Goal: Find specific page/section: Find specific page/section

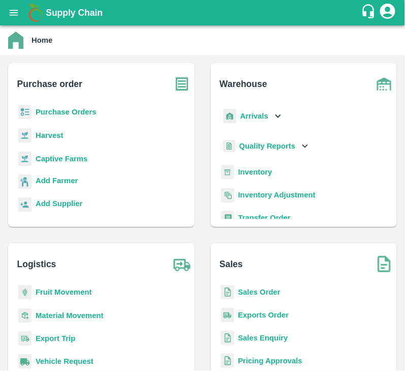
click at [80, 113] on b "Purchase Orders" at bounding box center [66, 112] width 61 height 8
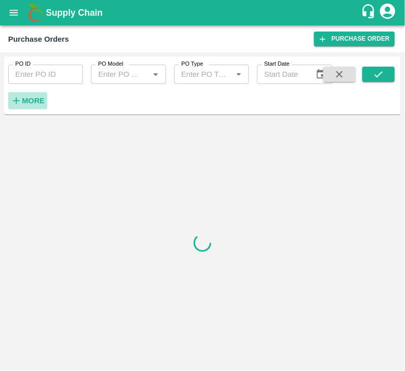
click at [31, 100] on strong "More" at bounding box center [33, 101] width 23 height 8
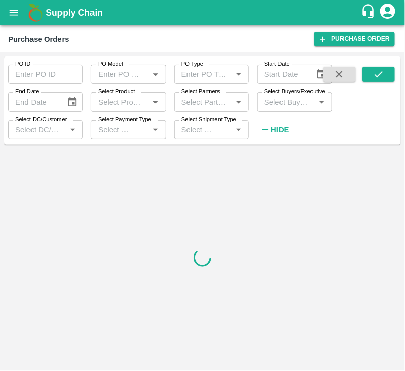
click at [276, 105] on input "Select Buyers/Executive" at bounding box center [286, 101] width 52 height 13
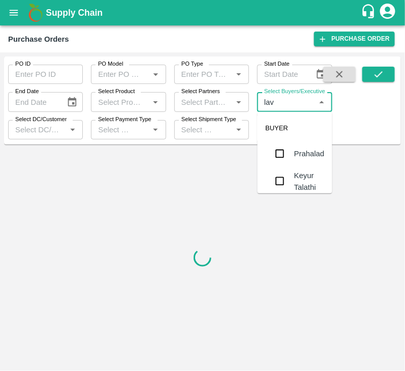
type input "lava"
click at [281, 166] on input "checkbox" at bounding box center [280, 166] width 20 height 20
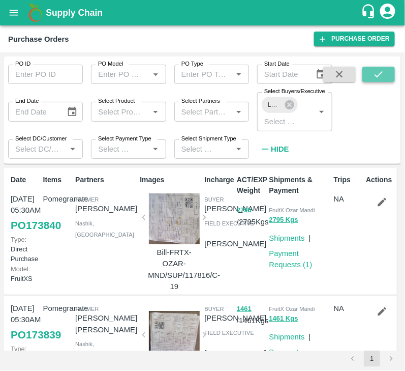
click at [378, 74] on icon "submit" at bounding box center [378, 74] width 11 height 11
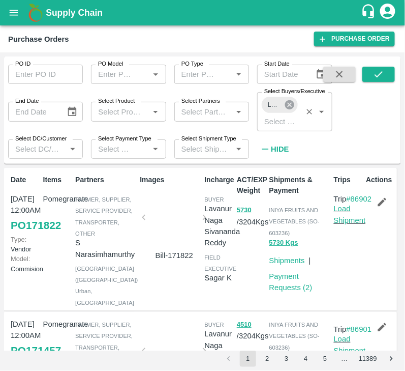
click at [290, 104] on icon at bounding box center [289, 104] width 11 height 11
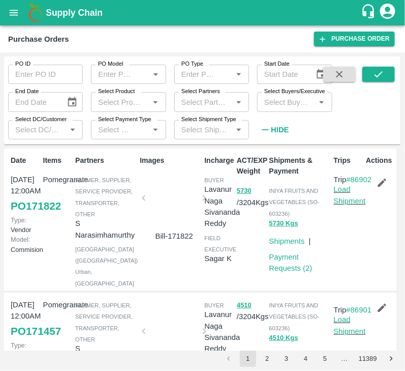
click at [290, 104] on input "Select Buyers/Executive" at bounding box center [286, 101] width 52 height 13
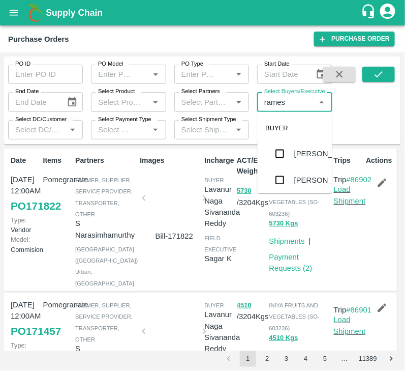
type input "ramesh"
click at [277, 157] on input "checkbox" at bounding box center [280, 156] width 20 height 20
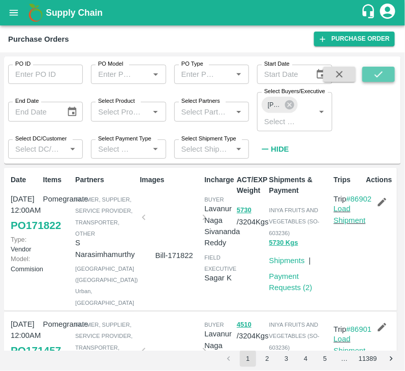
click at [383, 67] on button "submit" at bounding box center [379, 74] width 33 height 15
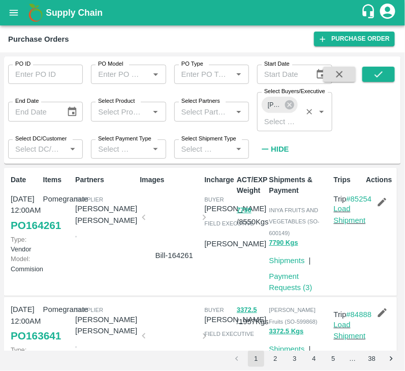
drag, startPoint x: 297, startPoint y: 102, endPoint x: 281, endPoint y: 106, distance: 16.8
click at [289, 106] on div "[PERSON_NAME] Select Buyers/Executive   *" at bounding box center [294, 111] width 75 height 39
click at [289, 106] on icon at bounding box center [289, 104] width 11 height 11
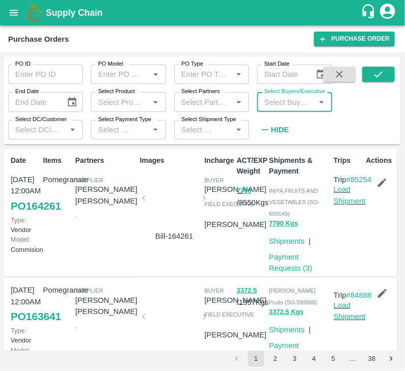
click at [288, 105] on input "Select Buyers/Executive" at bounding box center [286, 101] width 52 height 13
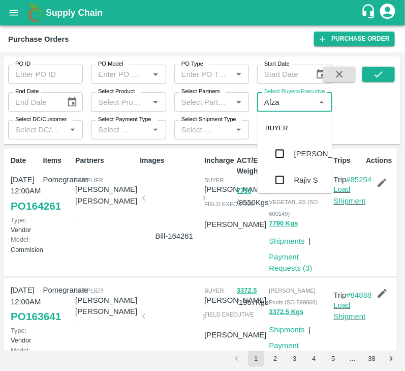
type input "Afzal"
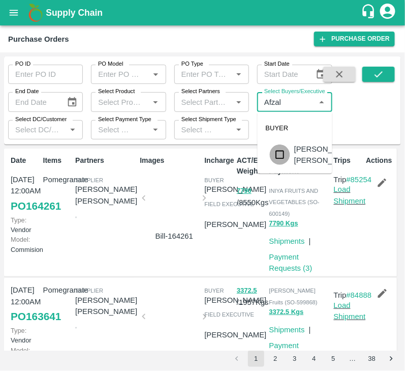
click at [280, 158] on input "checkbox" at bounding box center [280, 154] width 20 height 20
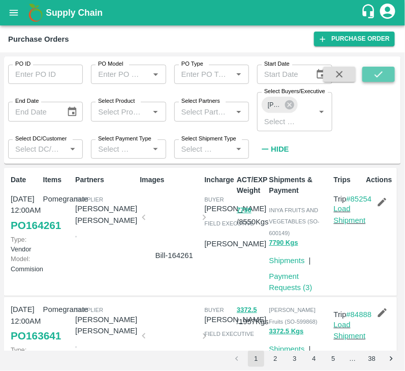
click at [379, 76] on icon "submit" at bounding box center [378, 74] width 11 height 11
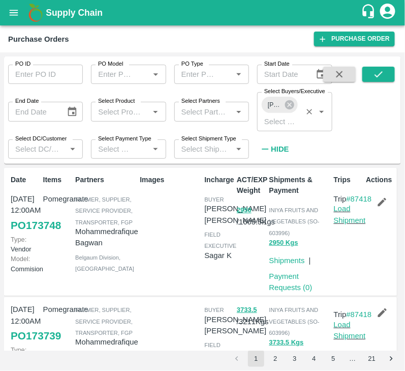
click at [288, 97] on div "[PERSON_NAME] [PERSON_NAME]" at bounding box center [280, 105] width 36 height 16
click at [291, 107] on icon at bounding box center [289, 104] width 11 height 11
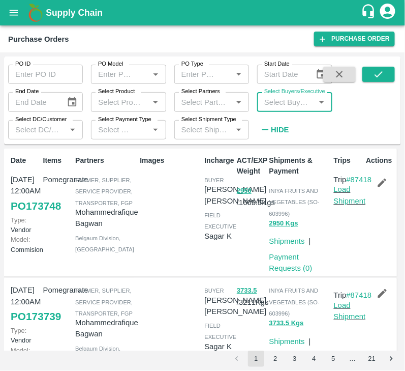
click at [286, 107] on input "Select Buyers/Executive" at bounding box center [286, 101] width 52 height 13
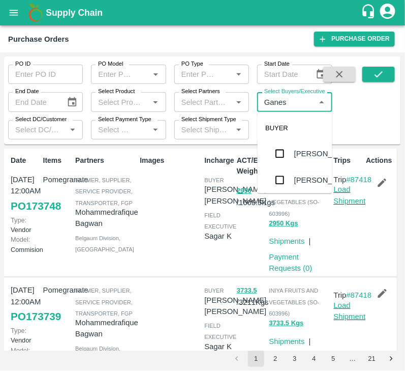
type input "Ganesh"
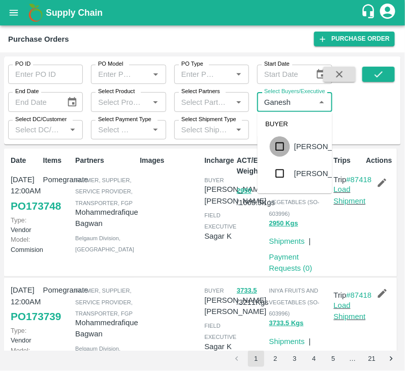
click at [281, 157] on input "checkbox" at bounding box center [280, 146] width 20 height 20
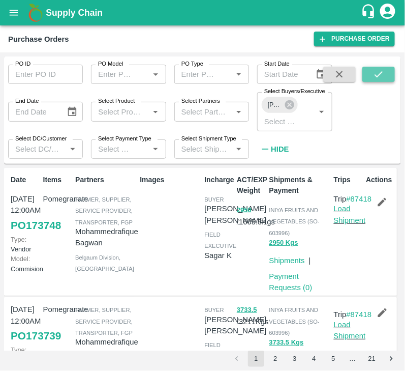
click at [373, 77] on icon "submit" at bounding box center [378, 74] width 11 height 11
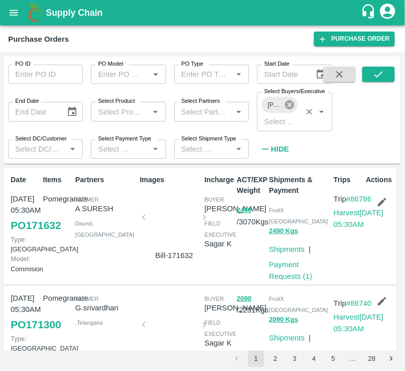
click at [286, 105] on icon at bounding box center [289, 104] width 9 height 9
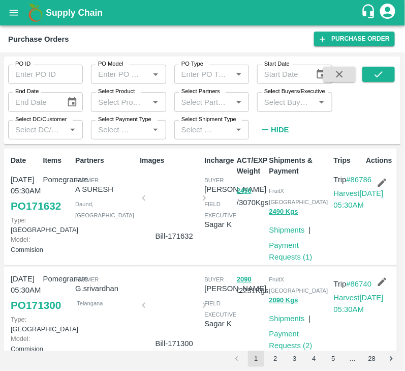
click at [285, 105] on input "Select Buyers/Executive" at bounding box center [286, 101] width 52 height 13
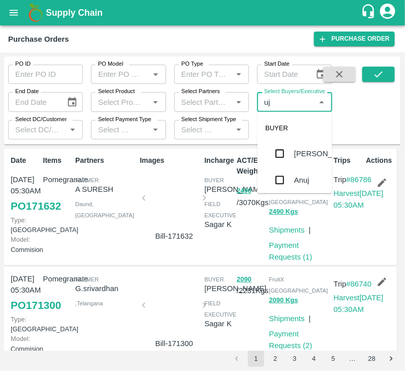
type input "ujj"
click at [283, 153] on input "checkbox" at bounding box center [280, 153] width 20 height 20
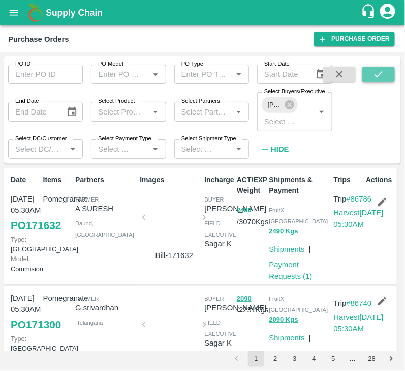
click at [382, 73] on icon "submit" at bounding box center [379, 74] width 8 height 6
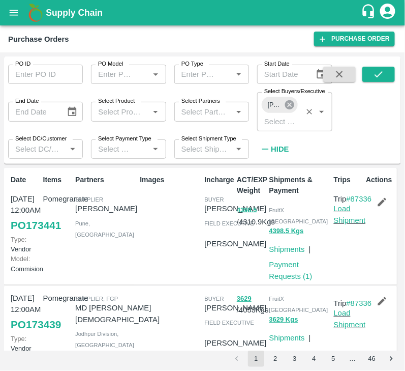
click at [292, 107] on icon at bounding box center [289, 104] width 9 height 9
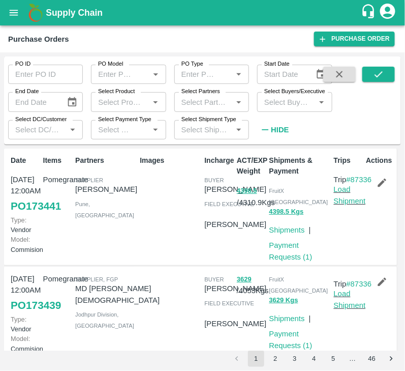
click at [286, 107] on input "Select Buyers/Executive" at bounding box center [286, 101] width 52 height 13
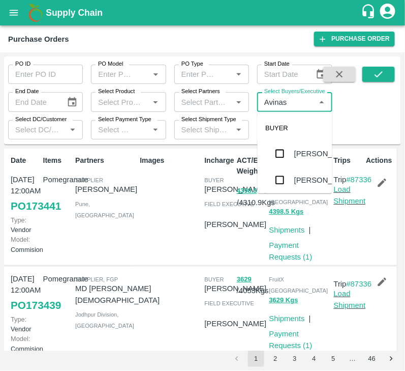
type input "Avinash"
click at [277, 180] on input "checkbox" at bounding box center [280, 180] width 20 height 20
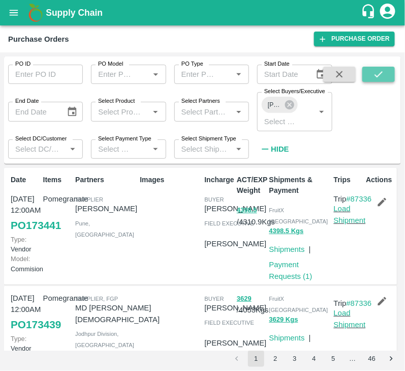
click at [374, 72] on icon "submit" at bounding box center [378, 74] width 11 height 11
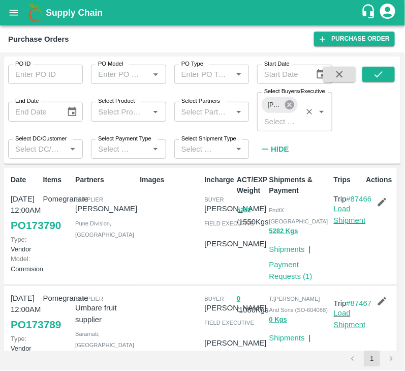
click at [288, 105] on icon at bounding box center [289, 104] width 9 height 9
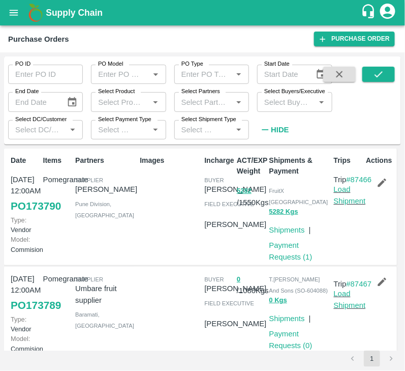
click at [288, 105] on input "Select Buyers/Executive" at bounding box center [286, 101] width 52 height 13
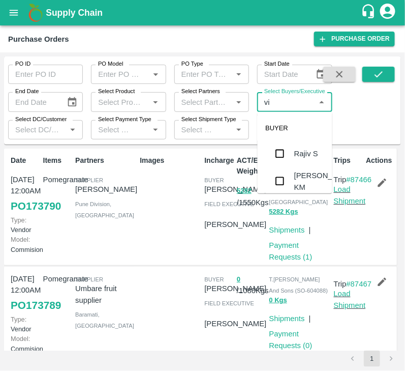
type input "vik"
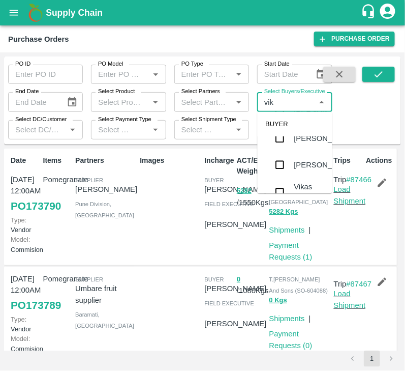
scroll to position [69, 0]
click at [282, 172] on input "checkbox" at bounding box center [280, 164] width 20 height 20
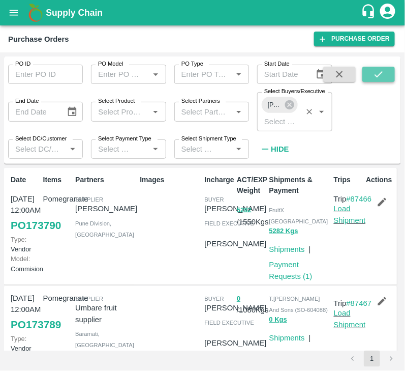
click at [384, 76] on button "submit" at bounding box center [379, 74] width 33 height 15
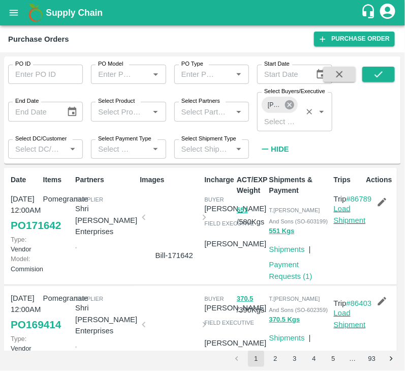
click at [291, 106] on icon at bounding box center [289, 104] width 11 height 11
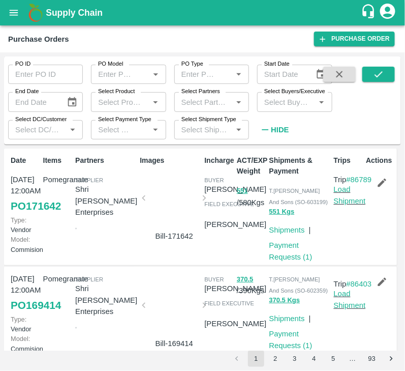
click at [281, 102] on input "Select Buyers/Executive" at bounding box center [286, 101] width 52 height 13
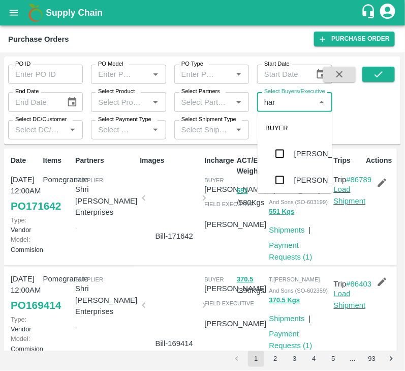
type input "har"
